Goal: Check status: Check status

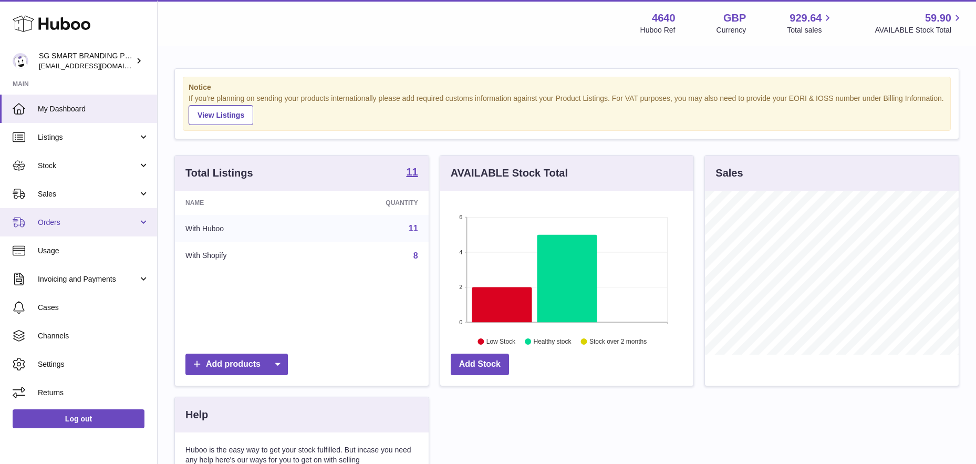
scroll to position [164, 253]
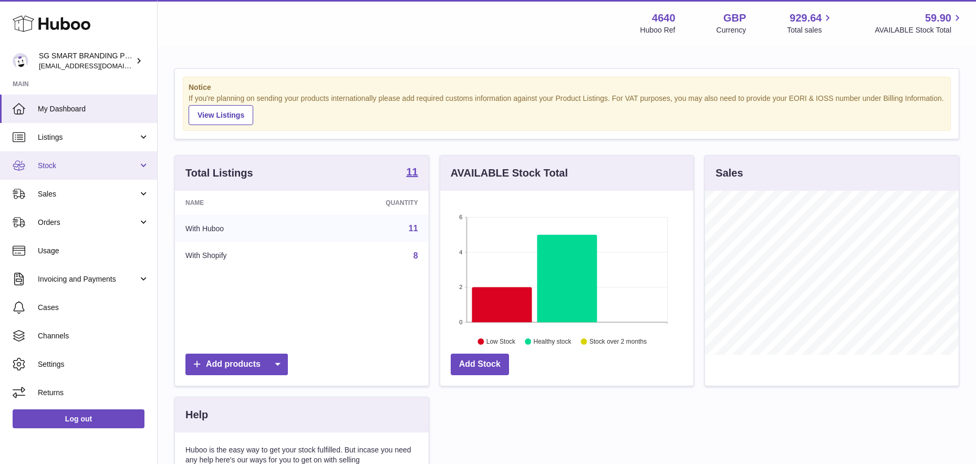
click at [88, 159] on link "Stock" at bounding box center [78, 165] width 157 height 28
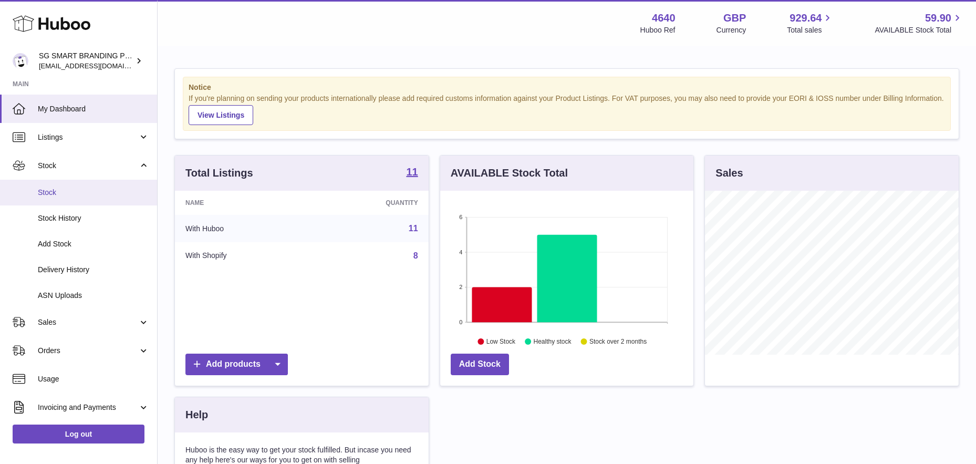
click at [80, 193] on span "Stock" at bounding box center [93, 193] width 111 height 10
click at [73, 224] on link "Stock History" at bounding box center [78, 218] width 157 height 26
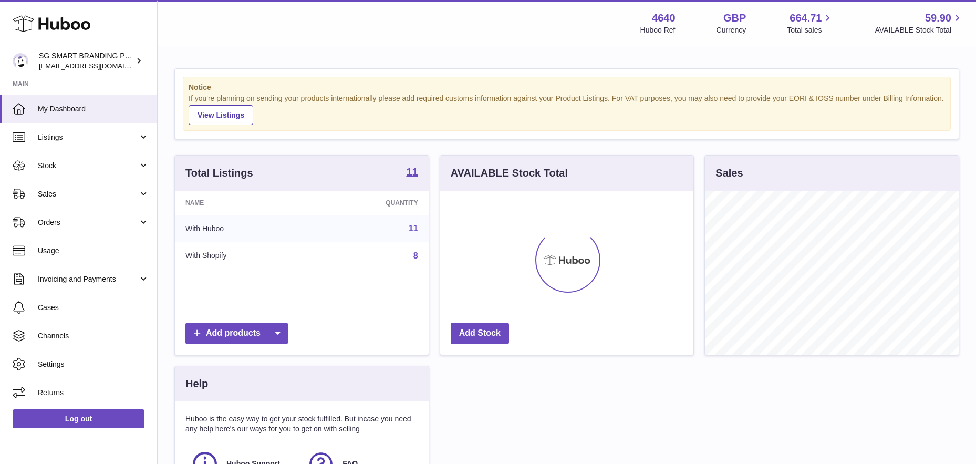
scroll to position [164, 253]
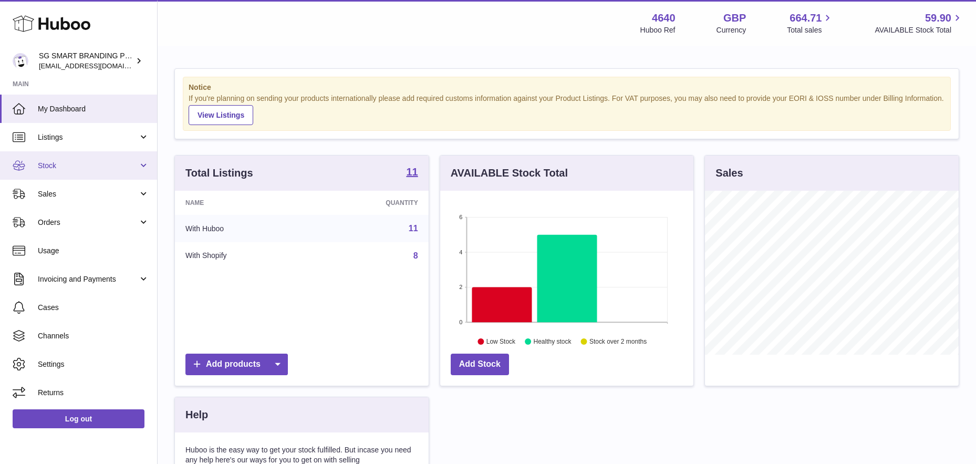
click at [95, 170] on span "Stock" at bounding box center [88, 166] width 100 height 10
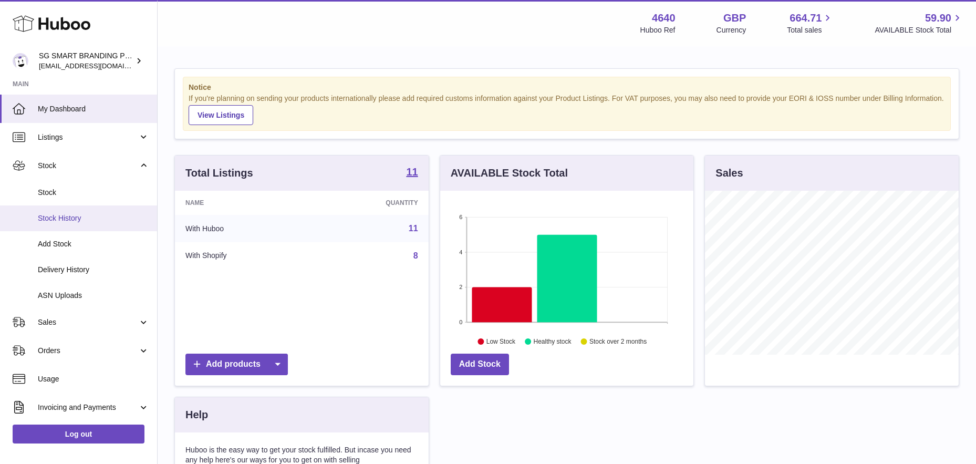
click at [57, 207] on link "Stock History" at bounding box center [78, 218] width 157 height 26
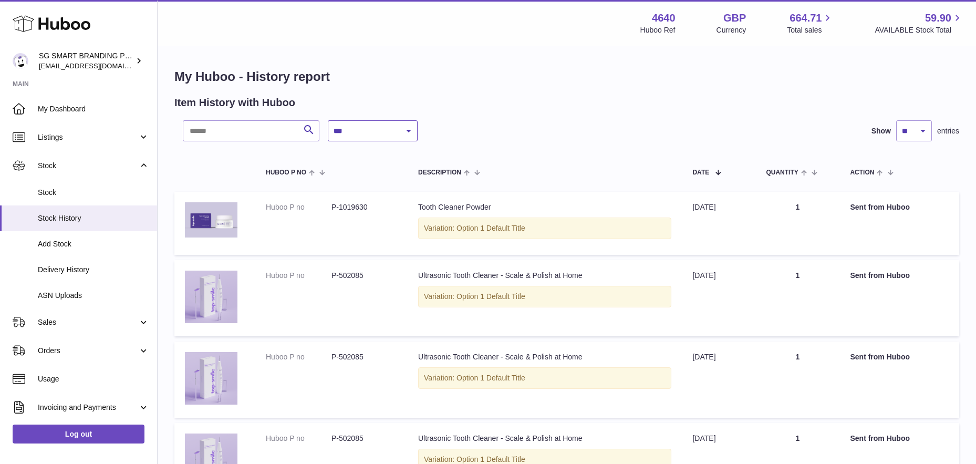
click at [369, 131] on select "**********" at bounding box center [373, 130] width 90 height 21
select select "*"
click at [328, 120] on select "**********" at bounding box center [373, 130] width 90 height 21
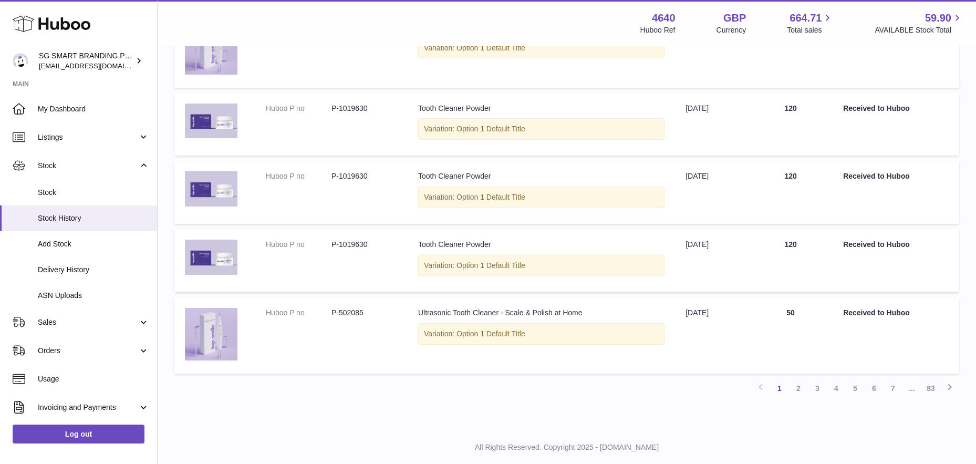
scroll to position [612, 0]
